Goal: Task Accomplishment & Management: Manage account settings

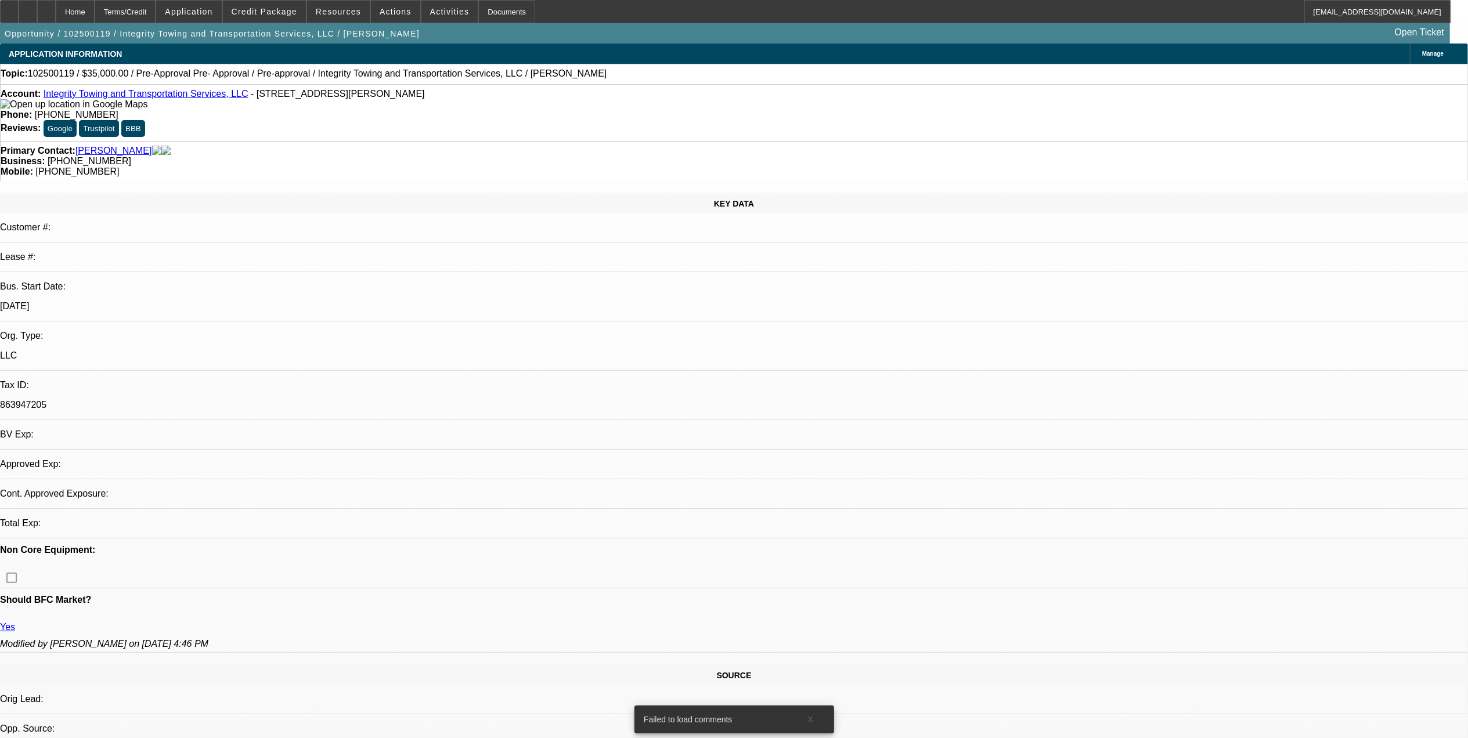
select select "0"
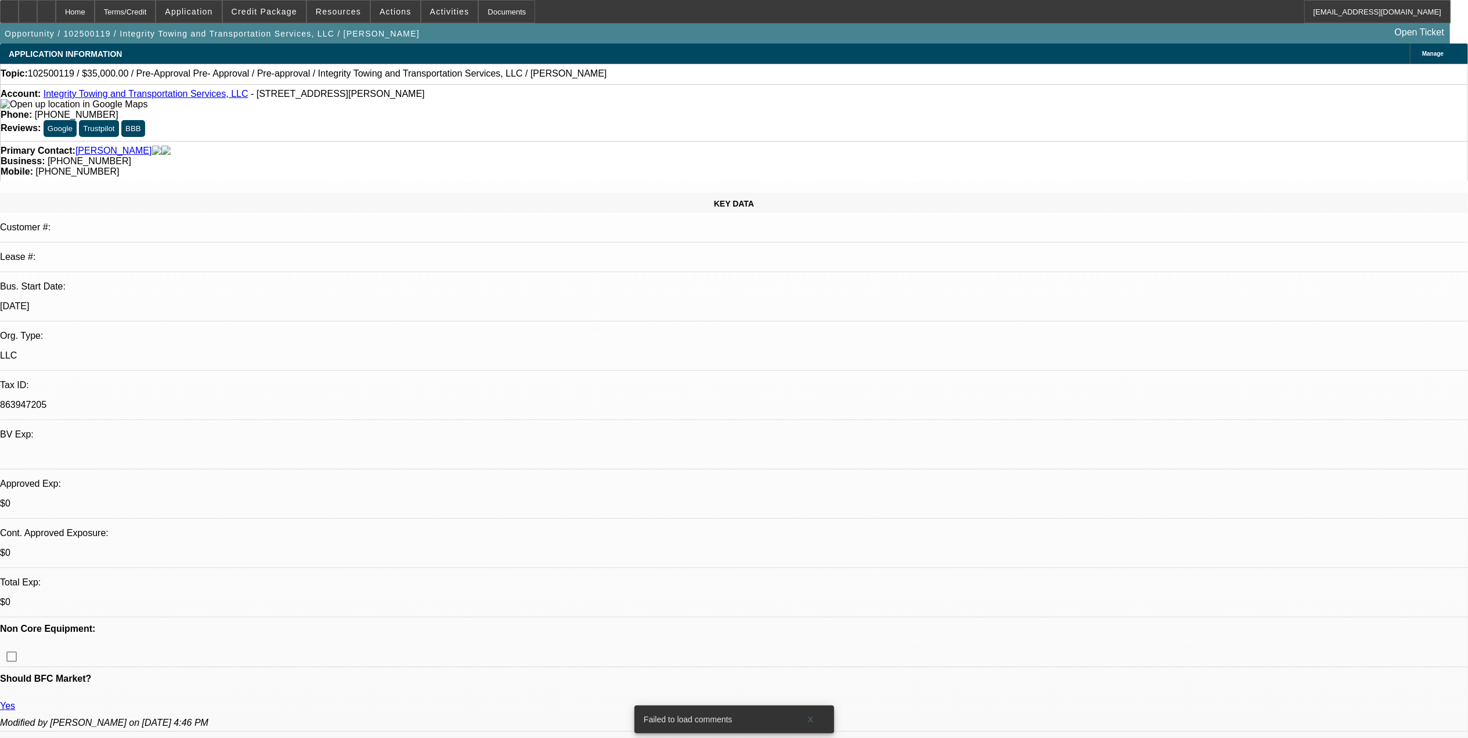
select select "1"
select select "6"
click at [290, 10] on span "Credit Package" at bounding box center [265, 11] width 66 height 9
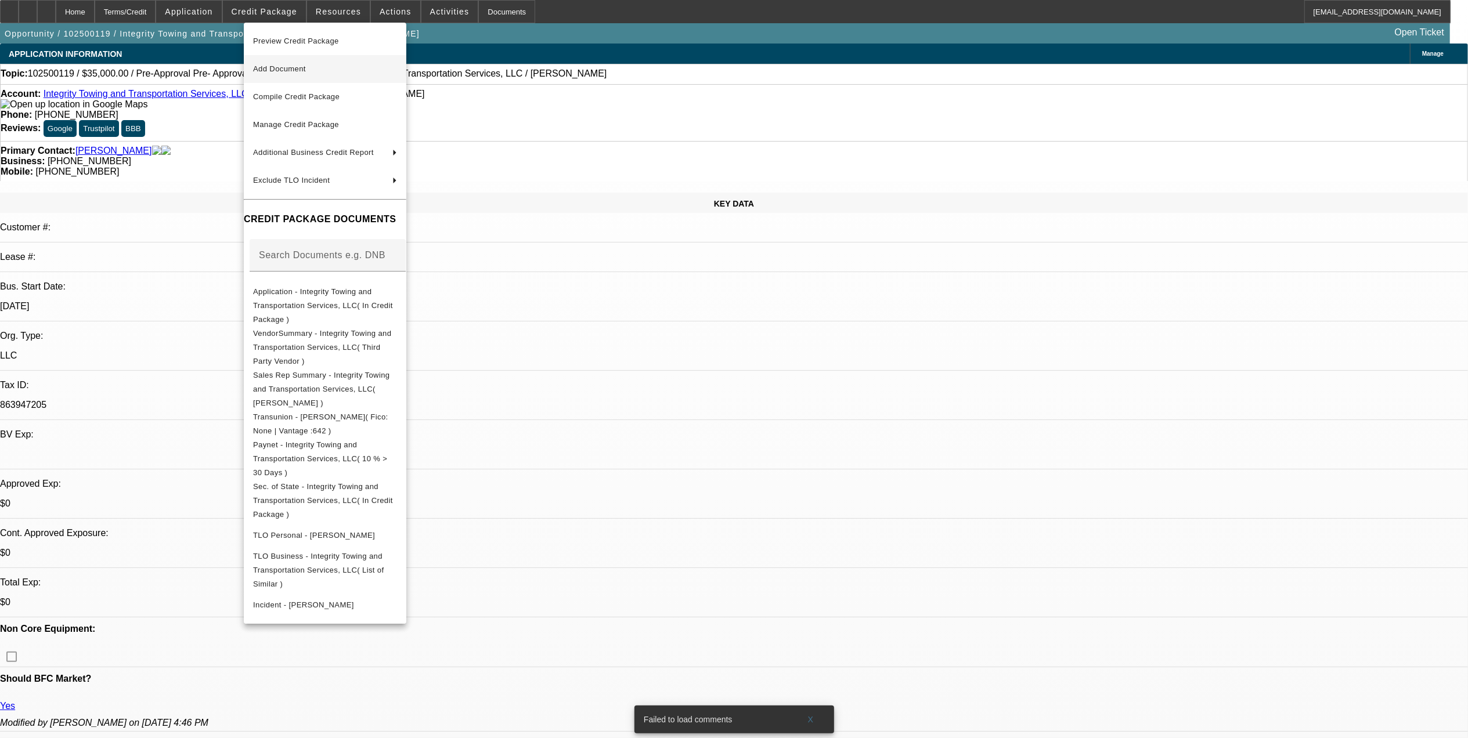
click at [314, 77] on button "Add Document" at bounding box center [325, 69] width 163 height 28
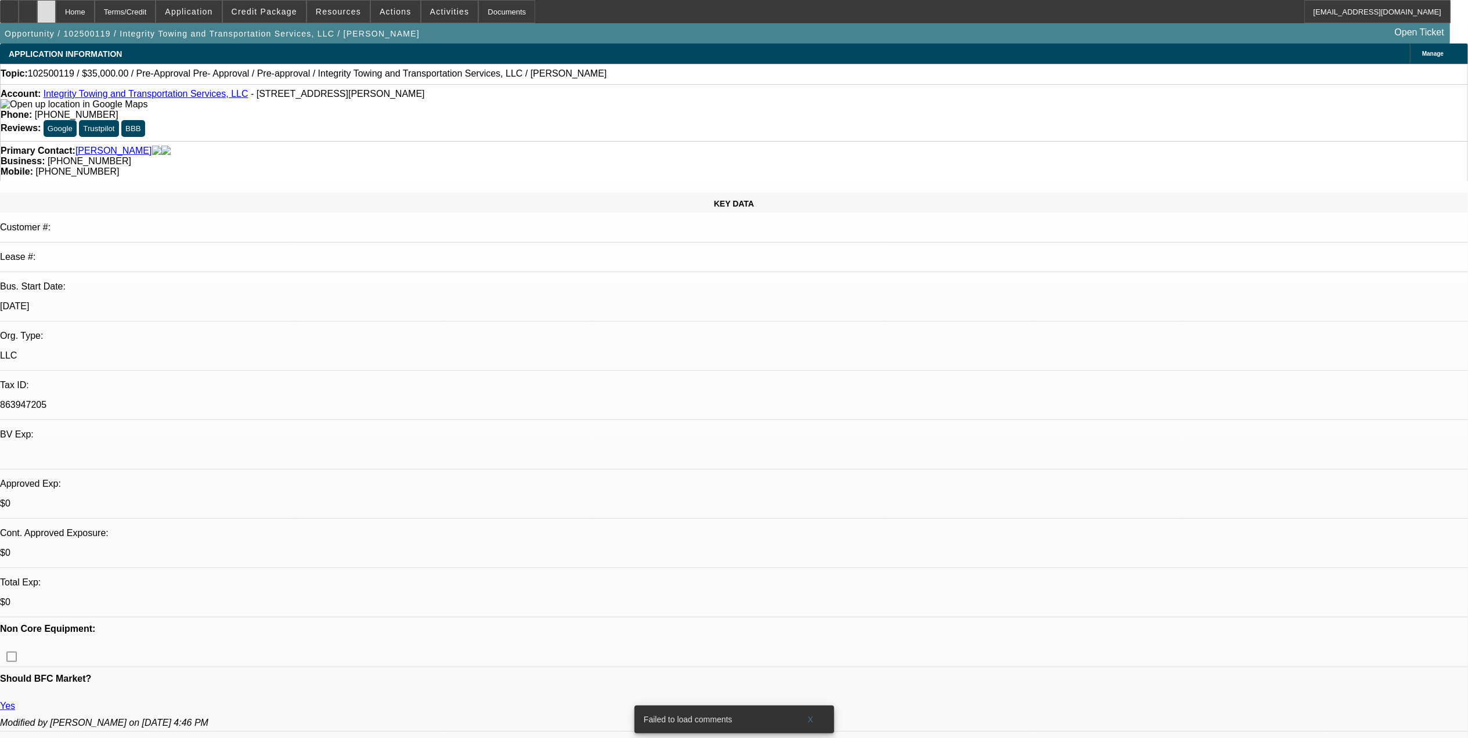
click at [56, 9] on div at bounding box center [46, 11] width 19 height 23
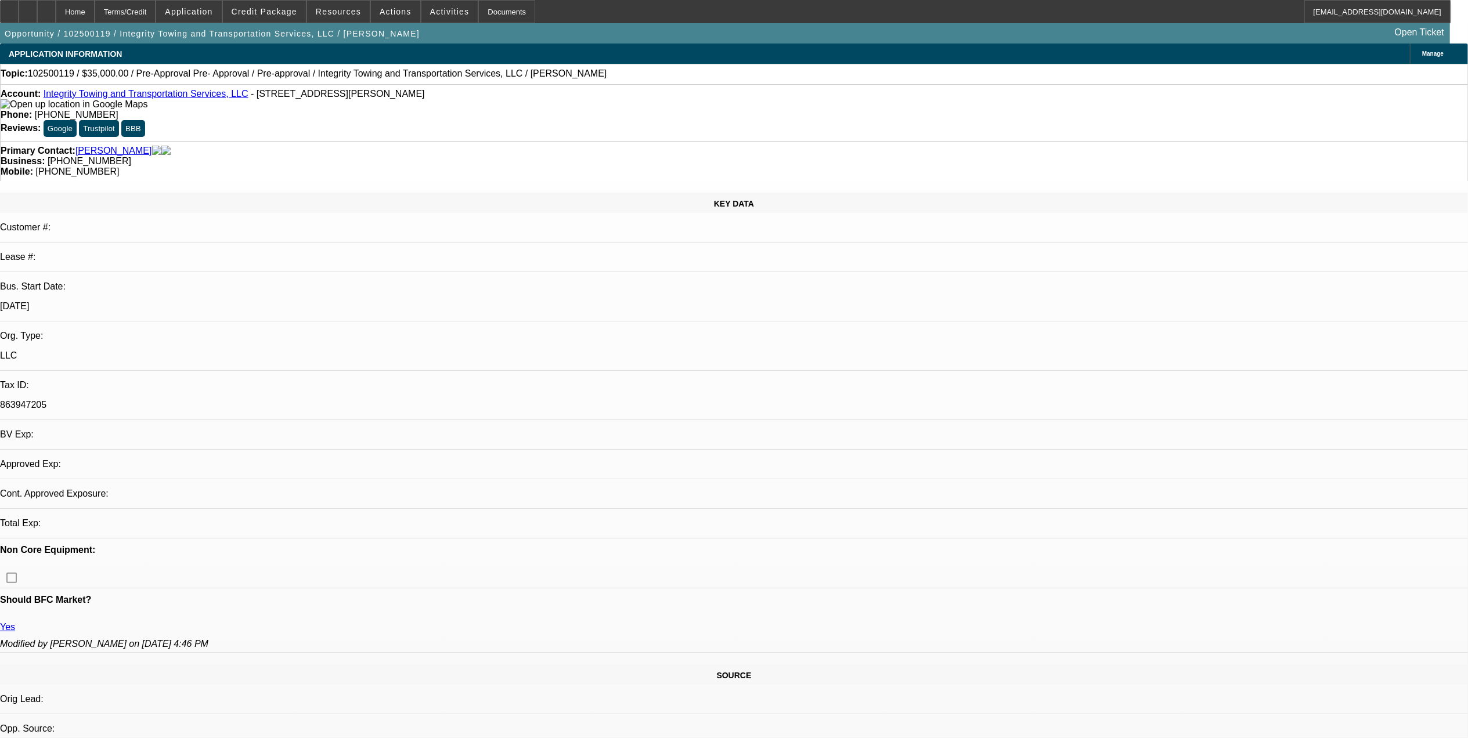
select select "0"
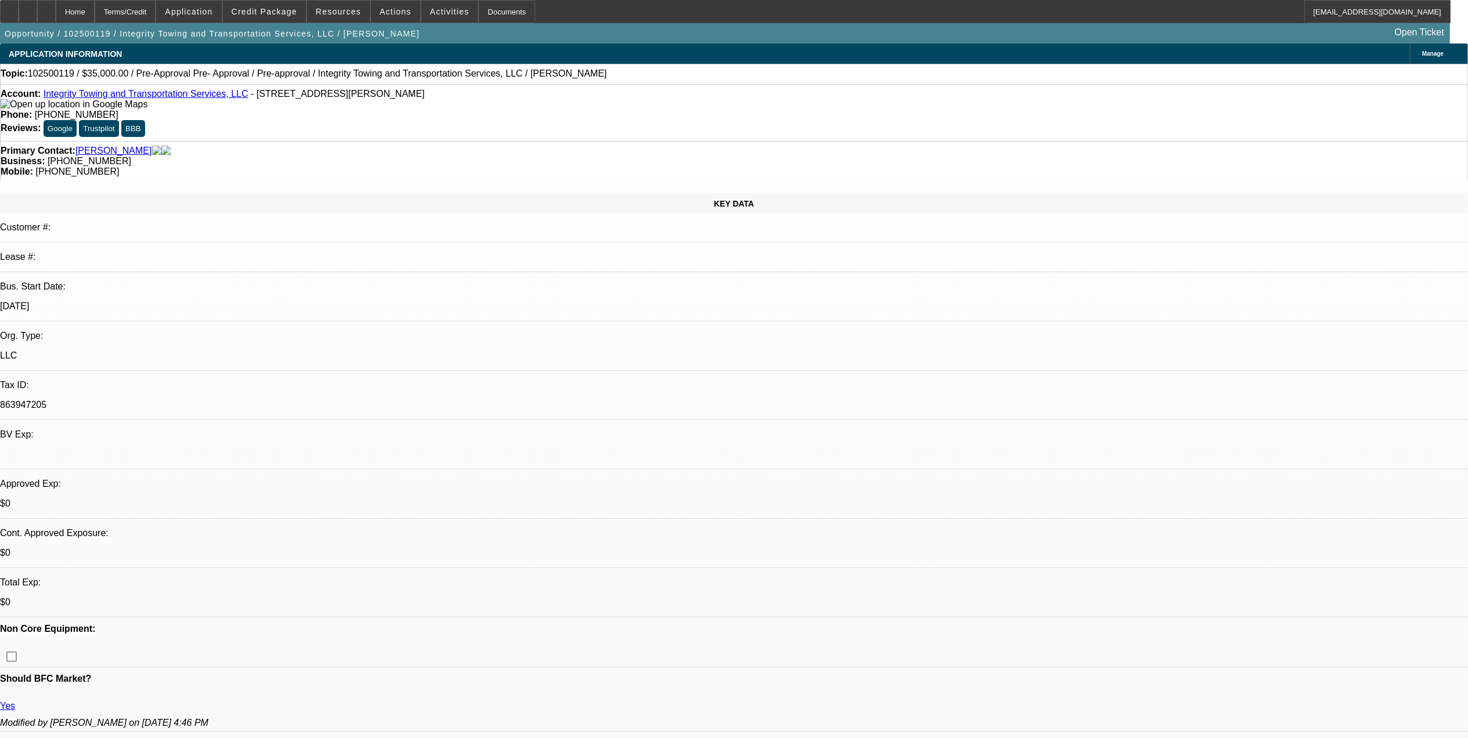
select select "1"
select select "6"
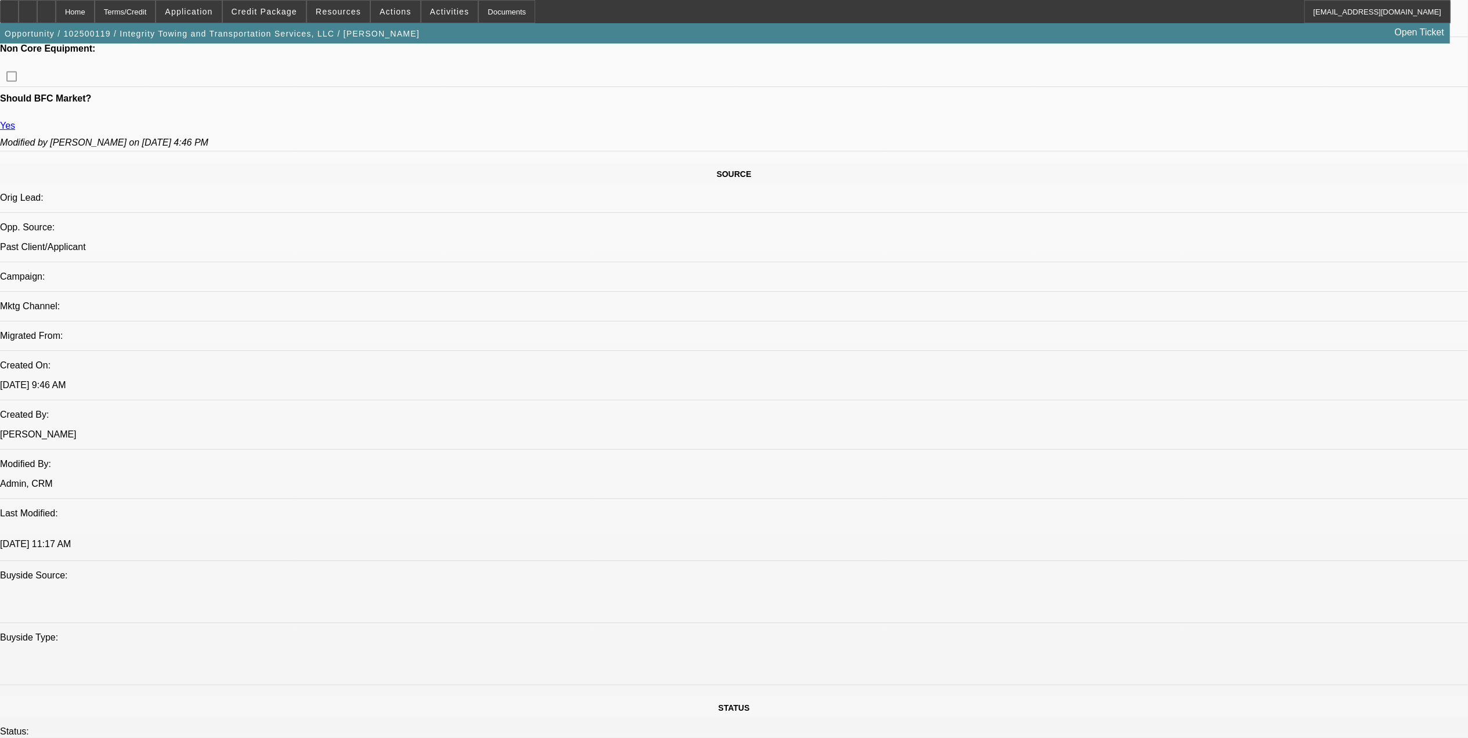
scroll to position [697, 0]
